Goal: Navigation & Orientation: Find specific page/section

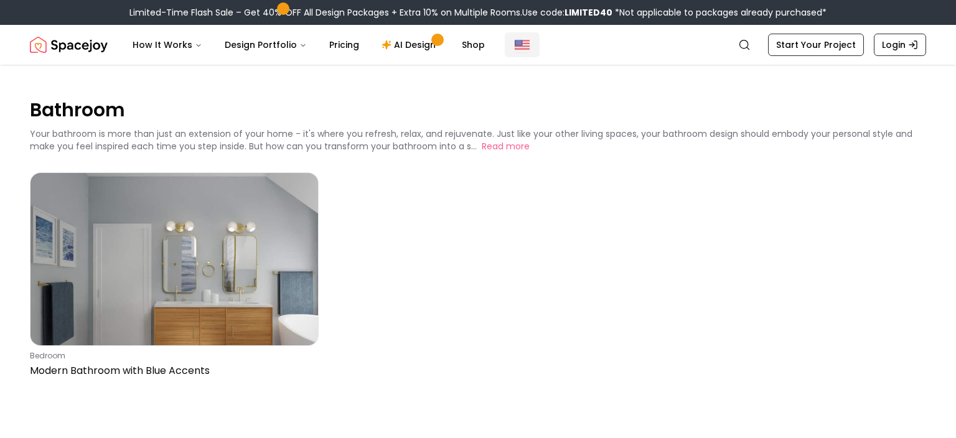
click at [517, 46] on img "Global" at bounding box center [522, 44] width 15 height 15
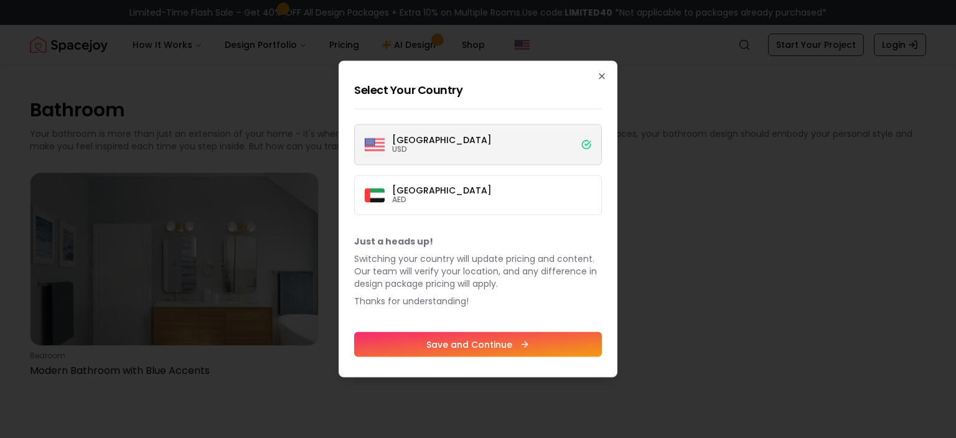
click at [440, 144] on p "[GEOGRAPHIC_DATA]" at bounding box center [442, 140] width 100 height 9
click at [0, 0] on button "[GEOGRAPHIC_DATA] USD" at bounding box center [0, 0] width 0 height 0
click at [420, 140] on p "[GEOGRAPHIC_DATA]" at bounding box center [442, 140] width 100 height 9
click at [0, 0] on button "[GEOGRAPHIC_DATA] USD" at bounding box center [0, 0] width 0 height 0
click at [418, 141] on p "[GEOGRAPHIC_DATA]" at bounding box center [442, 140] width 100 height 9
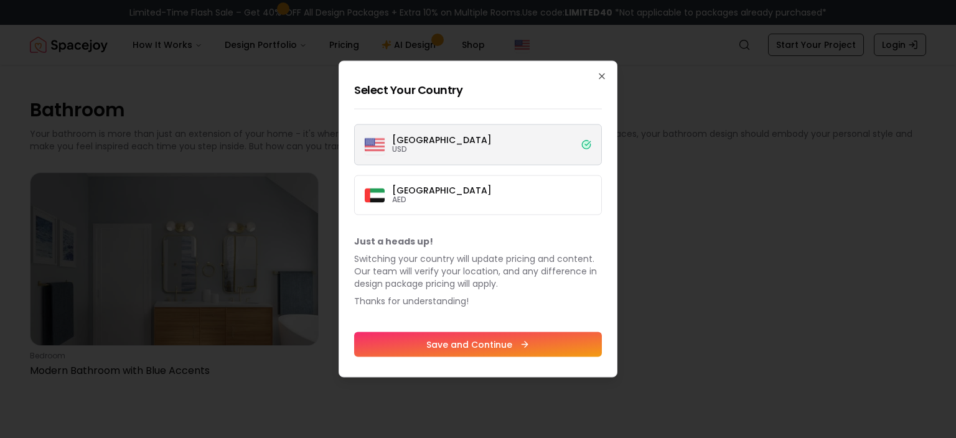
click at [0, 0] on button "[GEOGRAPHIC_DATA] USD" at bounding box center [0, 0] width 0 height 0
click at [385, 141] on div "[GEOGRAPHIC_DATA] USD" at bounding box center [428, 145] width 127 height 20
click at [0, 0] on button "[GEOGRAPHIC_DATA] USD" at bounding box center [0, 0] width 0 height 0
click at [603, 74] on icon "button" at bounding box center [602, 77] width 10 height 10
